Goal: Task Accomplishment & Management: Use online tool/utility

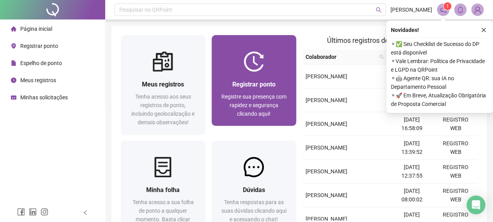
click at [250, 85] on span "Registrar ponto" at bounding box center [253, 84] width 43 height 7
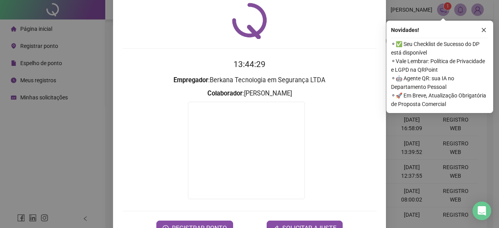
scroll to position [50, 0]
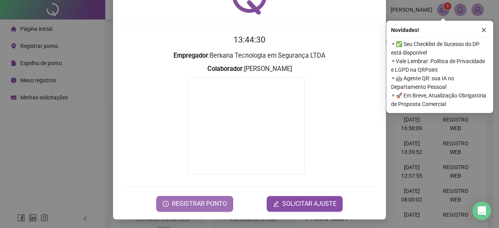
click at [203, 204] on span "REGISTRAR PONTO" at bounding box center [199, 203] width 55 height 9
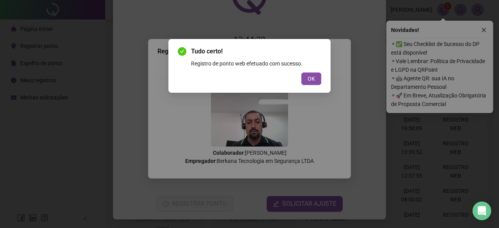
drag, startPoint x: 311, startPoint y: 78, endPoint x: 310, endPoint y: 83, distance: 5.1
click at [311, 78] on span "OK" at bounding box center [310, 78] width 7 height 9
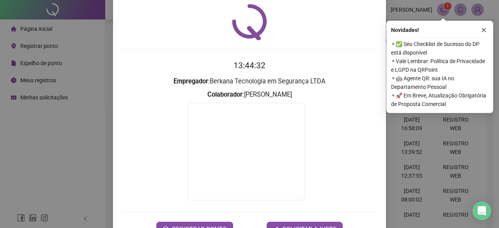
scroll to position [0, 0]
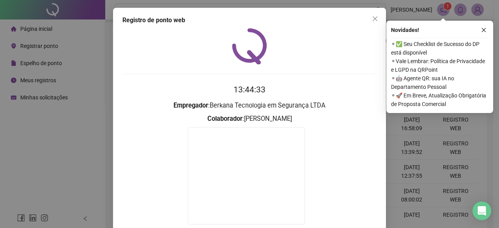
drag, startPoint x: 375, startPoint y: 15, endPoint x: 312, endPoint y: 34, distance: 65.8
click at [375, 16] on span "Close" at bounding box center [374, 19] width 12 height 6
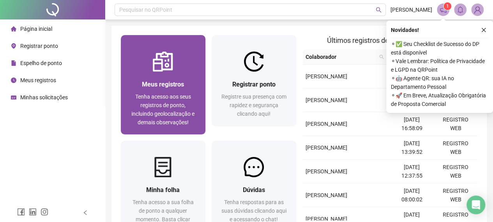
click at [145, 68] on div at bounding box center [163, 61] width 85 height 20
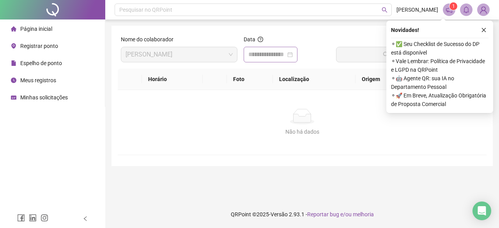
click at [293, 51] on div at bounding box center [270, 54] width 44 height 9
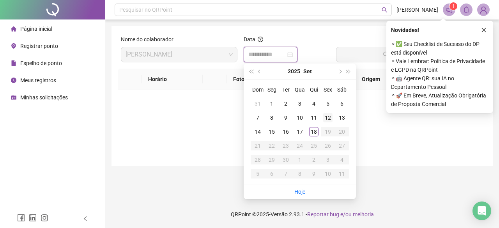
type input "**********"
click at [316, 134] on div "18" at bounding box center [313, 131] width 9 height 9
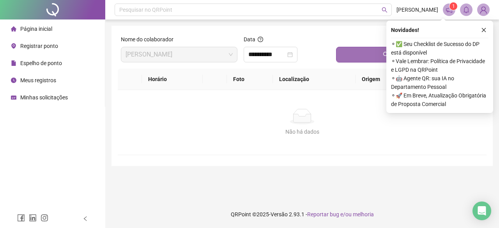
click at [354, 56] on button "Buscar registros" at bounding box center [409, 55] width 147 height 16
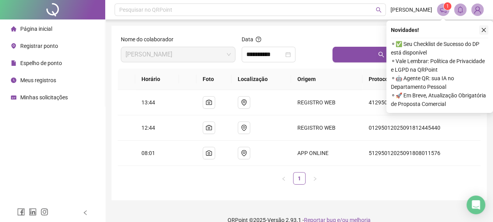
click at [483, 29] on icon "close" at bounding box center [483, 29] width 5 height 5
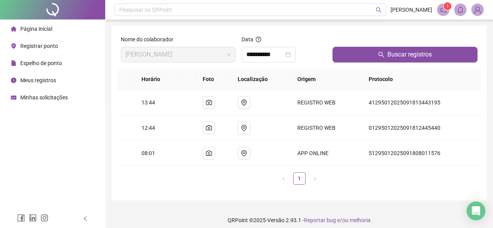
click at [481, 7] on img at bounding box center [477, 10] width 12 height 12
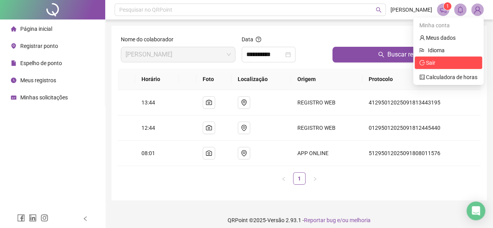
click at [436, 65] on span "Sair" at bounding box center [448, 62] width 58 height 9
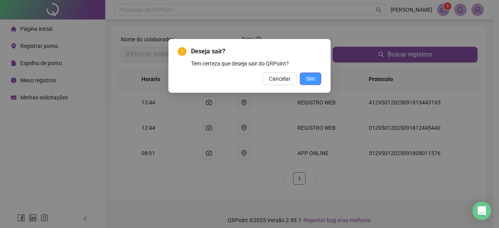
click at [317, 76] on button "Sim" at bounding box center [310, 78] width 21 height 12
